Goal: Find specific page/section: Find specific page/section

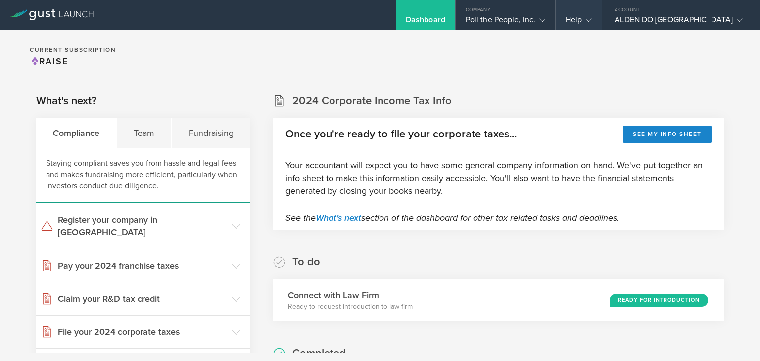
click at [592, 19] on gust-icon at bounding box center [587, 20] width 10 height 10
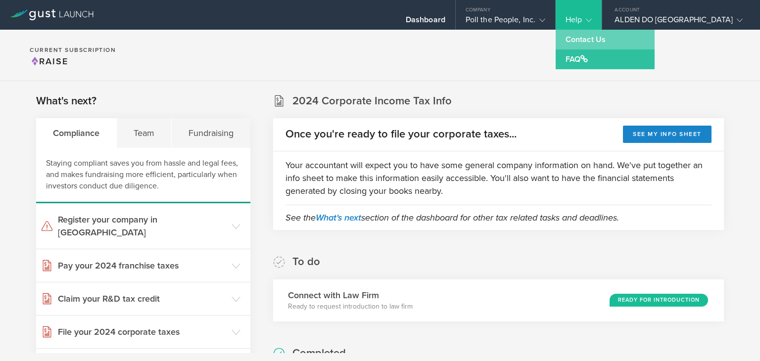
click at [632, 41] on link "Contact Us" at bounding box center [605, 40] width 99 height 20
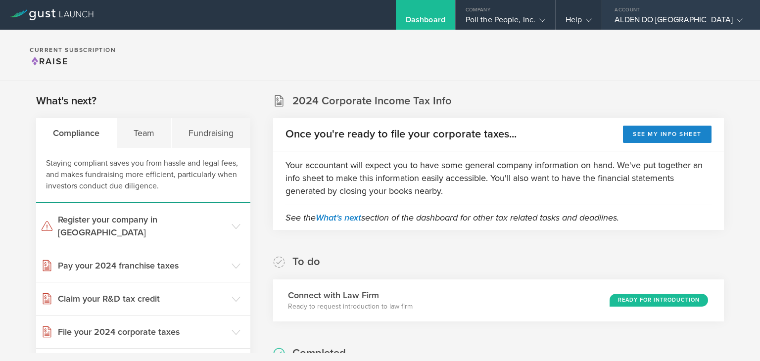
click at [738, 20] on polyline at bounding box center [739, 20] width 5 height 3
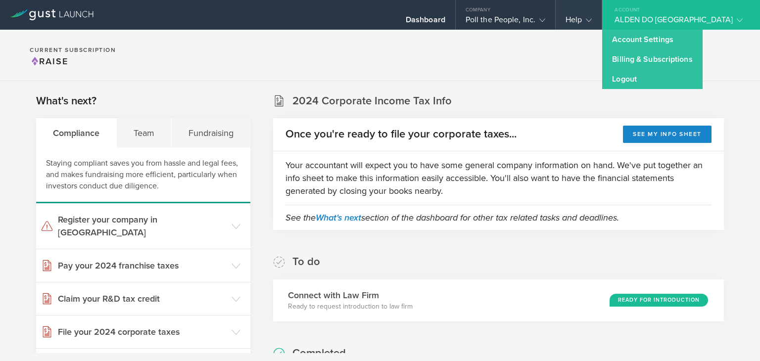
click at [592, 25] on div "Help" at bounding box center [579, 22] width 26 height 15
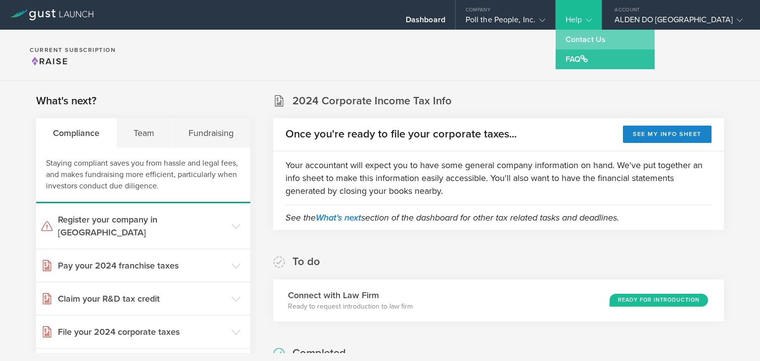
click at [625, 46] on link "Contact Us" at bounding box center [605, 40] width 99 height 20
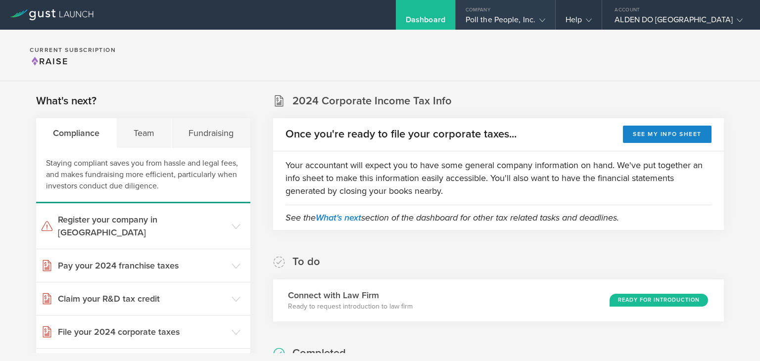
click at [541, 24] on div "Poll the People, Inc." at bounding box center [506, 22] width 80 height 15
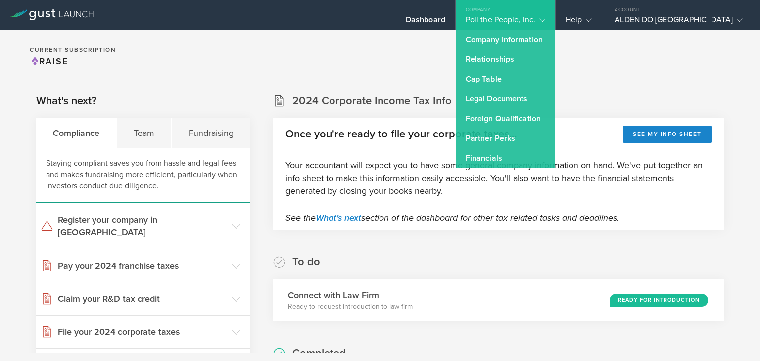
click at [463, 45] on section "Current Subscription Raise" at bounding box center [380, 55] width 760 height 51
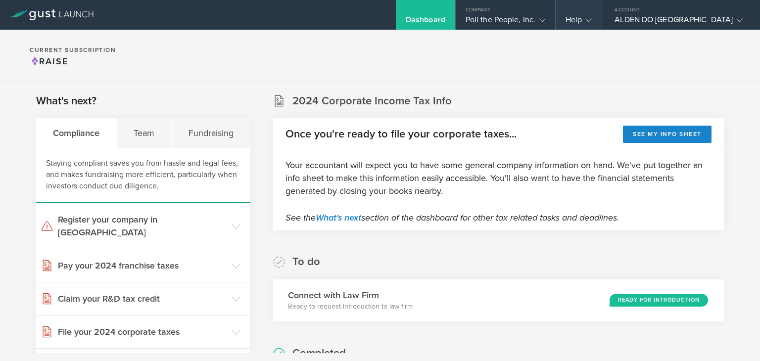
click at [592, 22] on gust-icon at bounding box center [587, 20] width 10 height 10
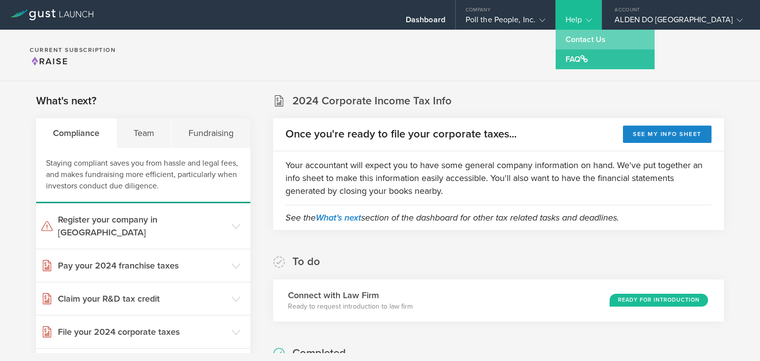
click at [628, 41] on link "Contact Us" at bounding box center [605, 40] width 99 height 20
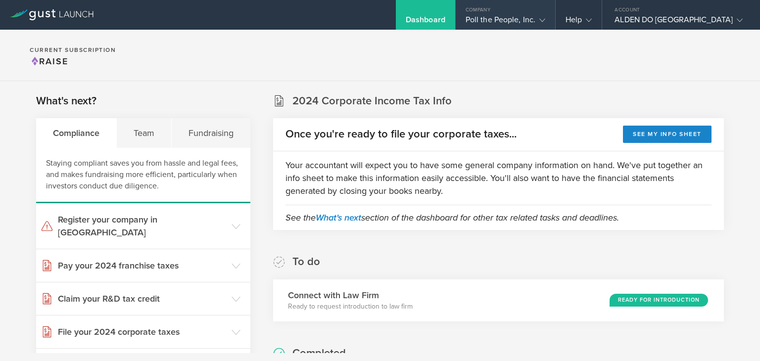
click at [543, 24] on div "Poll the People, Inc." at bounding box center [506, 22] width 80 height 15
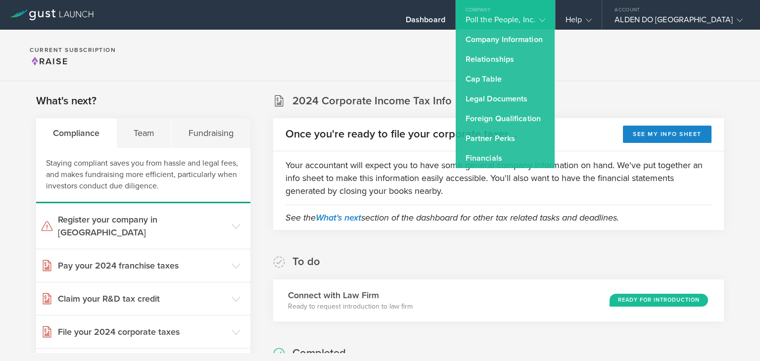
click at [368, 60] on section "Current Subscription Raise" at bounding box center [380, 55] width 760 height 51
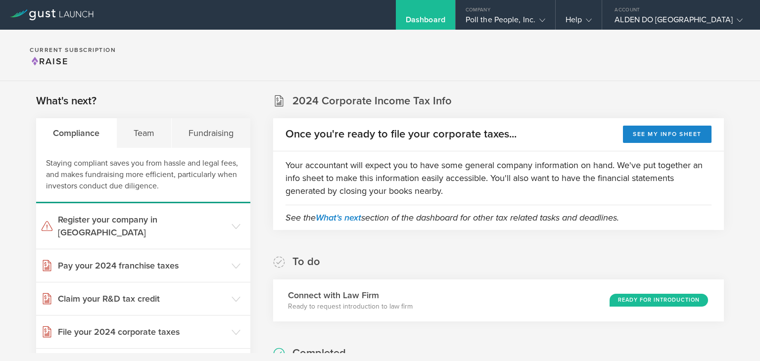
click at [69, 18] on icon at bounding box center [52, 14] width 84 height 11
click at [592, 20] on div "Help" at bounding box center [579, 22] width 26 height 15
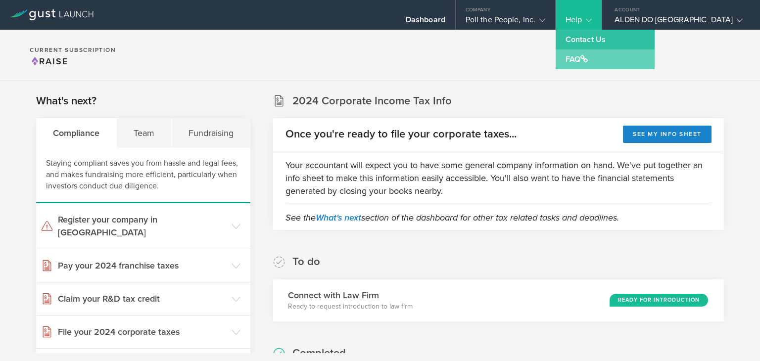
click at [621, 56] on link "FAQ" at bounding box center [605, 59] width 99 height 20
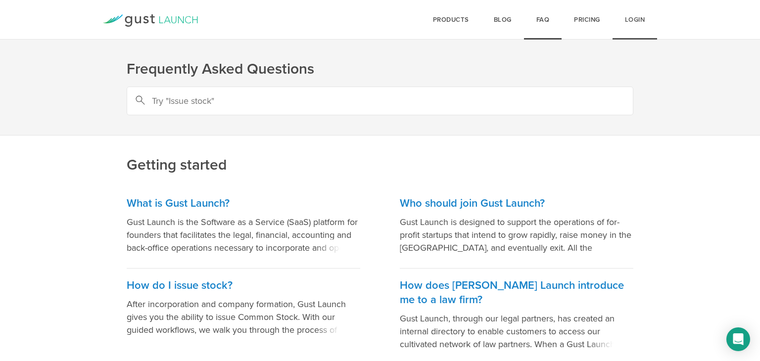
click at [629, 23] on link "Login" at bounding box center [635, 20] width 45 height 40
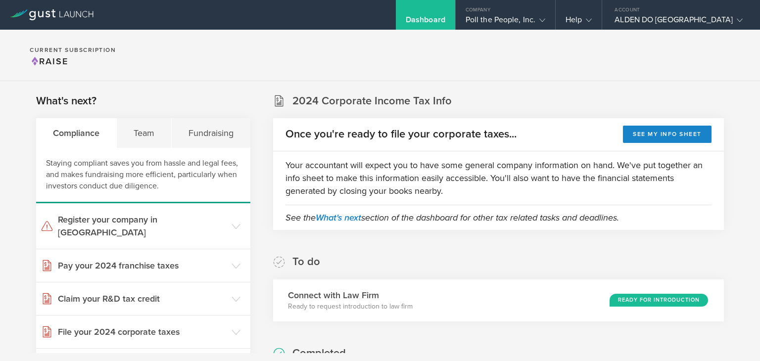
click at [528, 46] on section "Current Subscription Raise" at bounding box center [380, 55] width 760 height 51
